Goal: Task Accomplishment & Management: Manage account settings

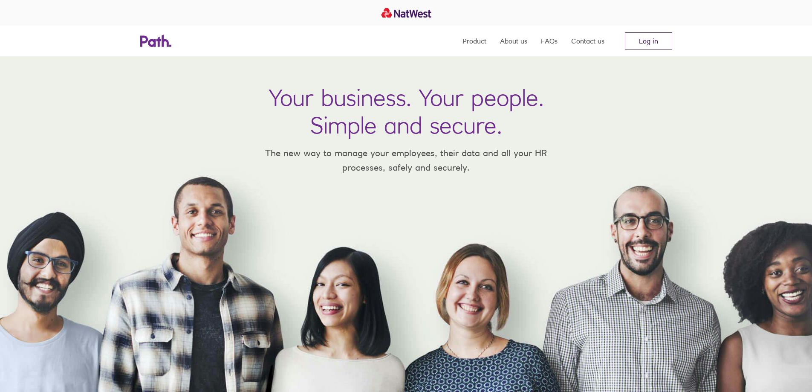
click at [646, 41] on link "Log in" at bounding box center [648, 40] width 47 height 17
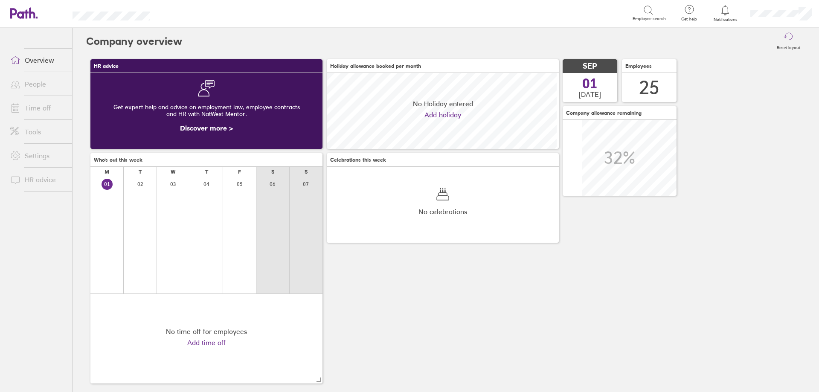
scroll to position [76, 232]
click at [41, 108] on link "Time off" at bounding box center [37, 107] width 69 height 17
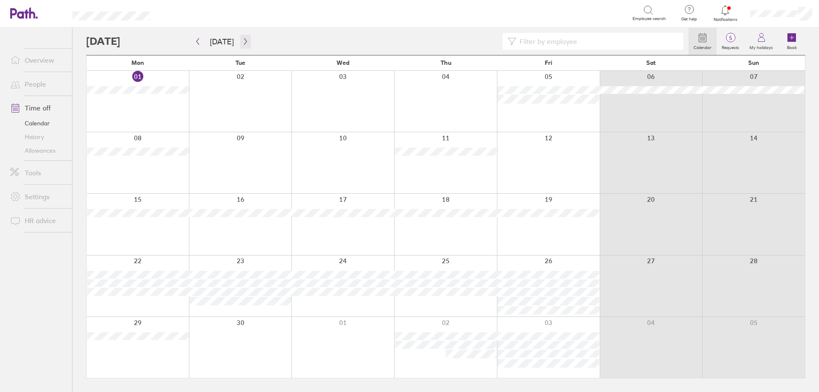
click at [246, 41] on button "button" at bounding box center [245, 42] width 11 height 14
click at [196, 43] on icon "button" at bounding box center [197, 41] width 6 height 7
click at [242, 41] on icon "button" at bounding box center [245, 41] width 6 height 7
click at [246, 43] on icon "button" at bounding box center [245, 41] width 6 height 7
